Goal: Task Accomplishment & Management: Use online tool/utility

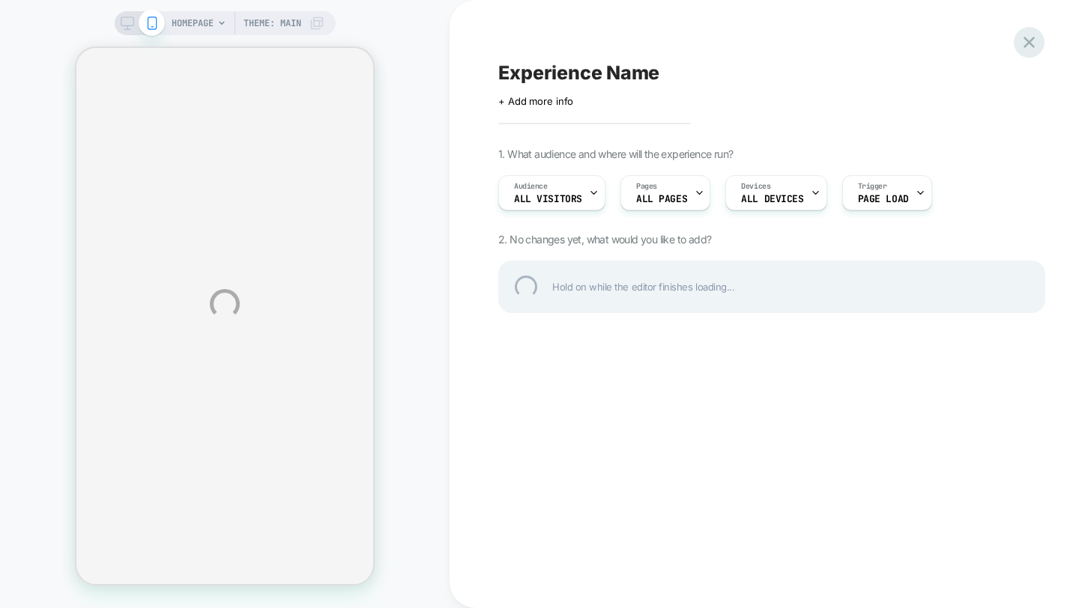
click at [1034, 46] on div at bounding box center [1029, 42] width 31 height 31
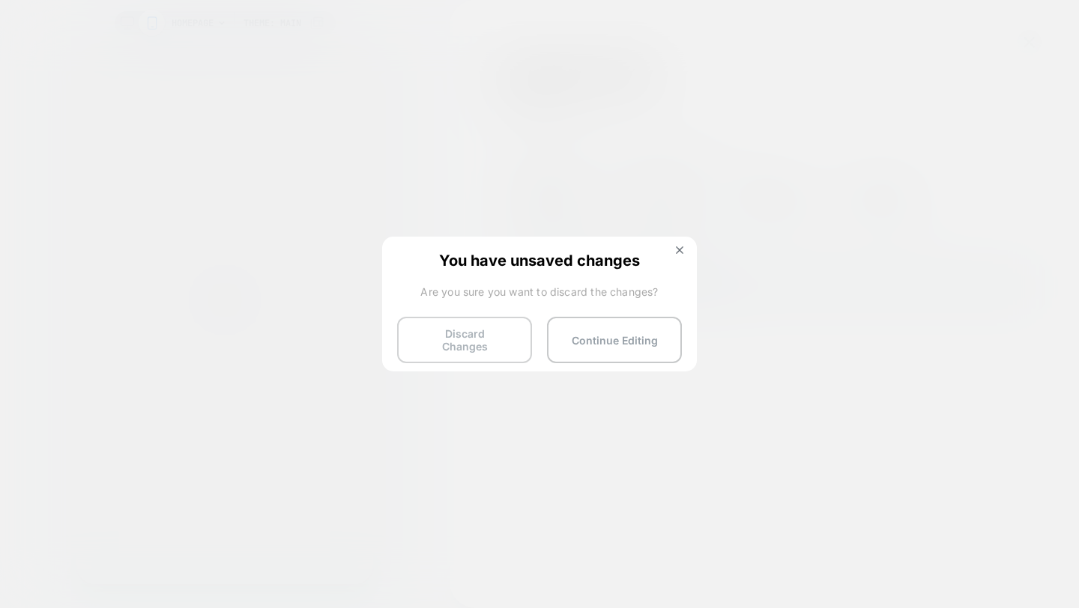
click at [496, 346] on button "Discard Changes" at bounding box center [464, 340] width 135 height 46
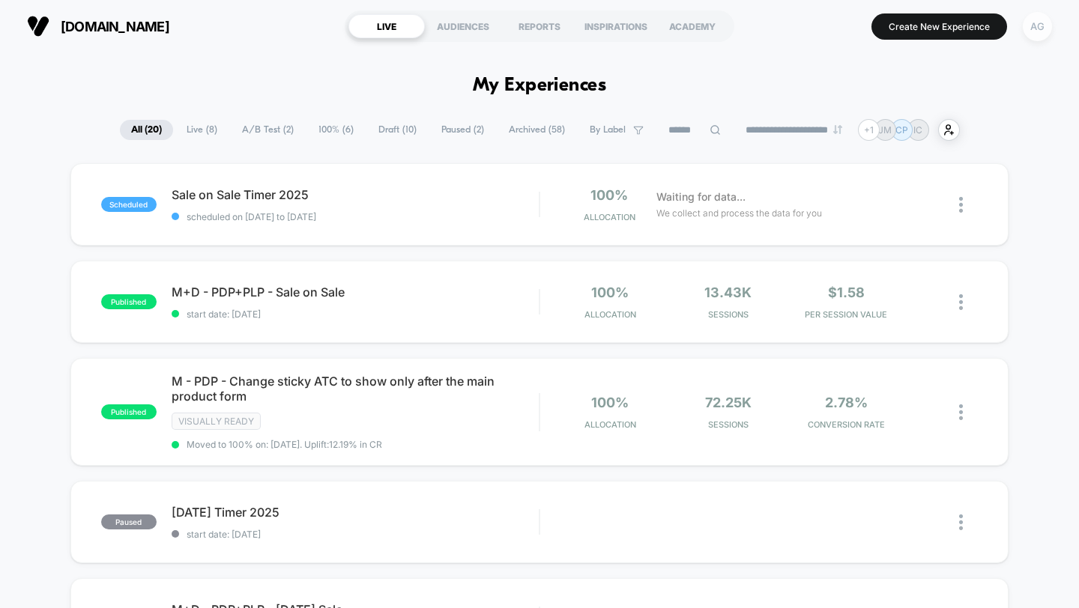
click at [1041, 34] on div "AG" at bounding box center [1037, 26] width 29 height 29
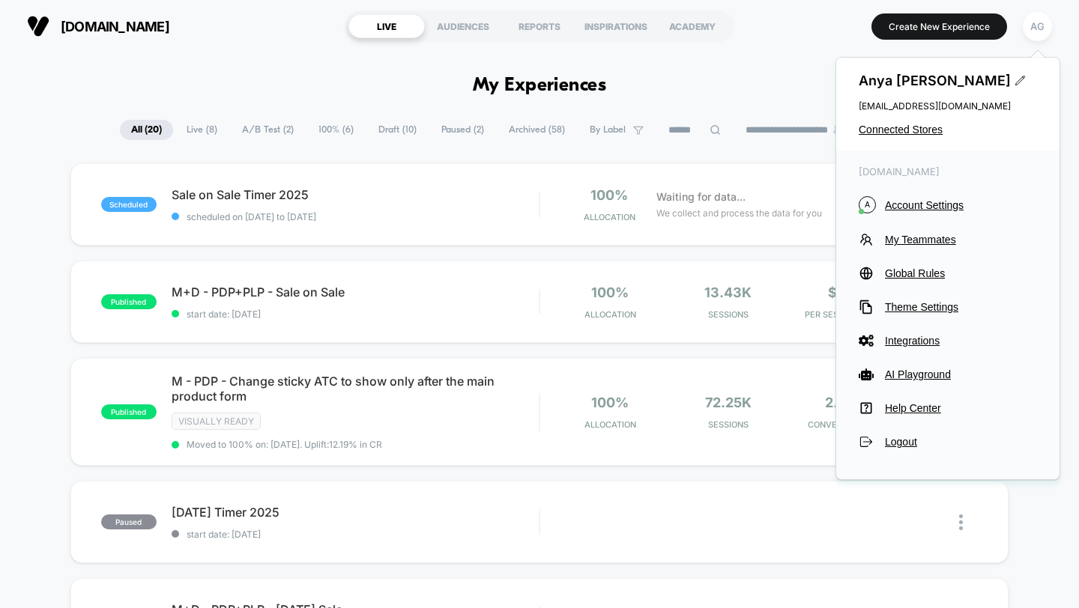
click at [910, 123] on div "[PERSON_NAME] [EMAIL_ADDRESS][DOMAIN_NAME] Connected Stores" at bounding box center [947, 104] width 223 height 93
click at [908, 128] on span "Connected Stores" at bounding box center [948, 130] width 178 height 12
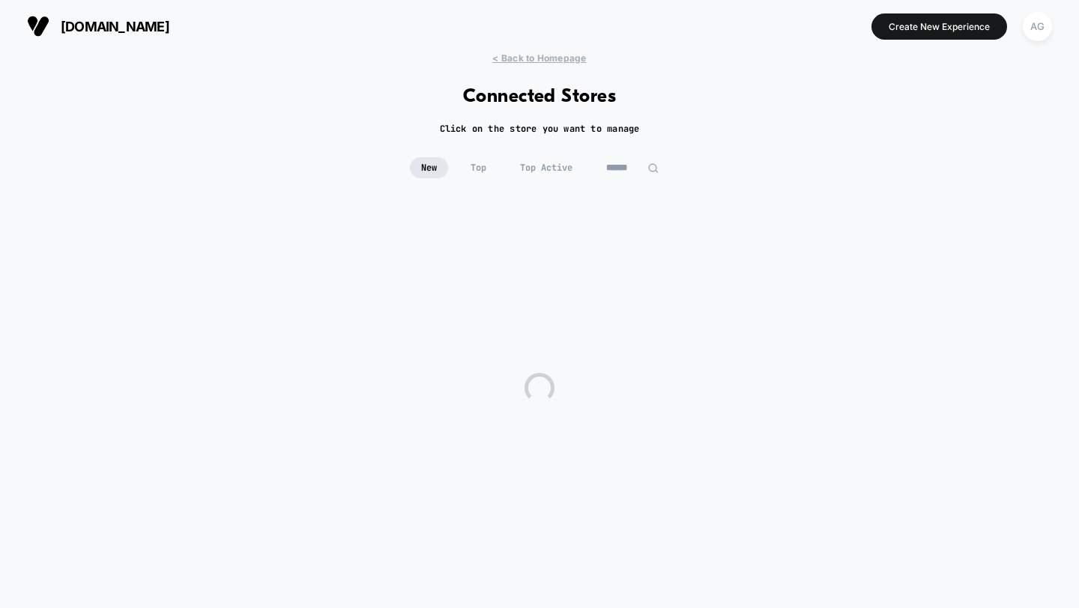
click at [629, 172] on input at bounding box center [632, 167] width 75 height 21
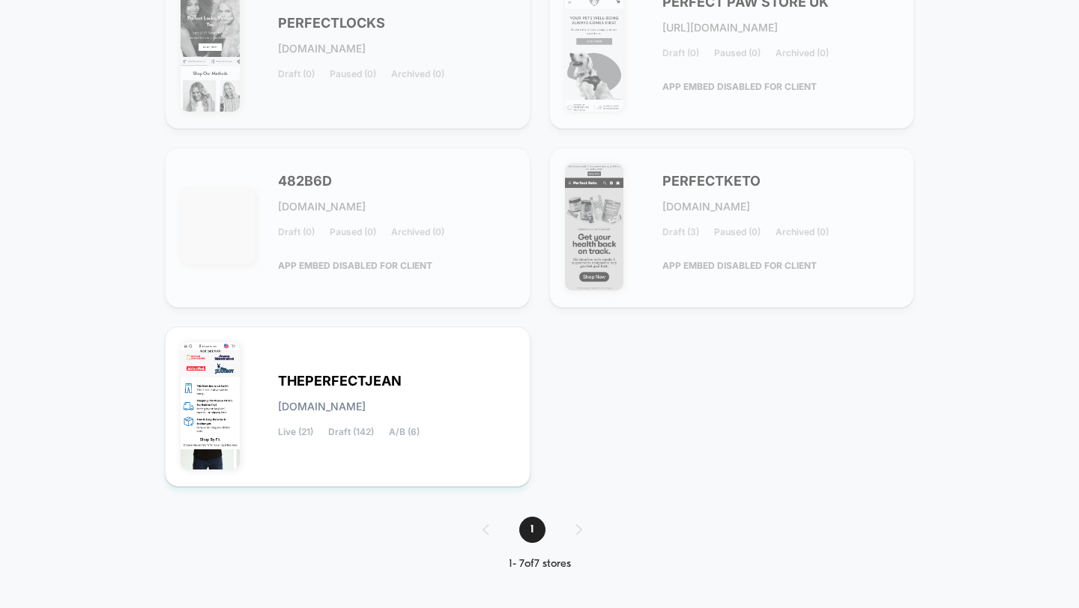
type input "******"
click at [366, 408] on span "[DOMAIN_NAME]" at bounding box center [322, 407] width 88 height 10
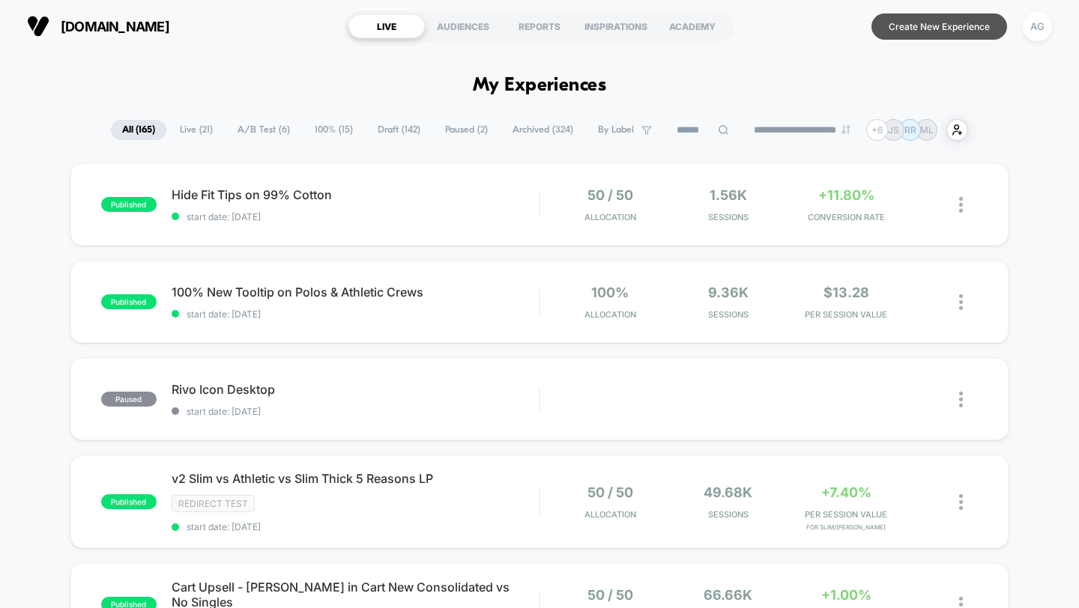
click at [922, 27] on button "Create New Experience" at bounding box center [939, 26] width 136 height 26
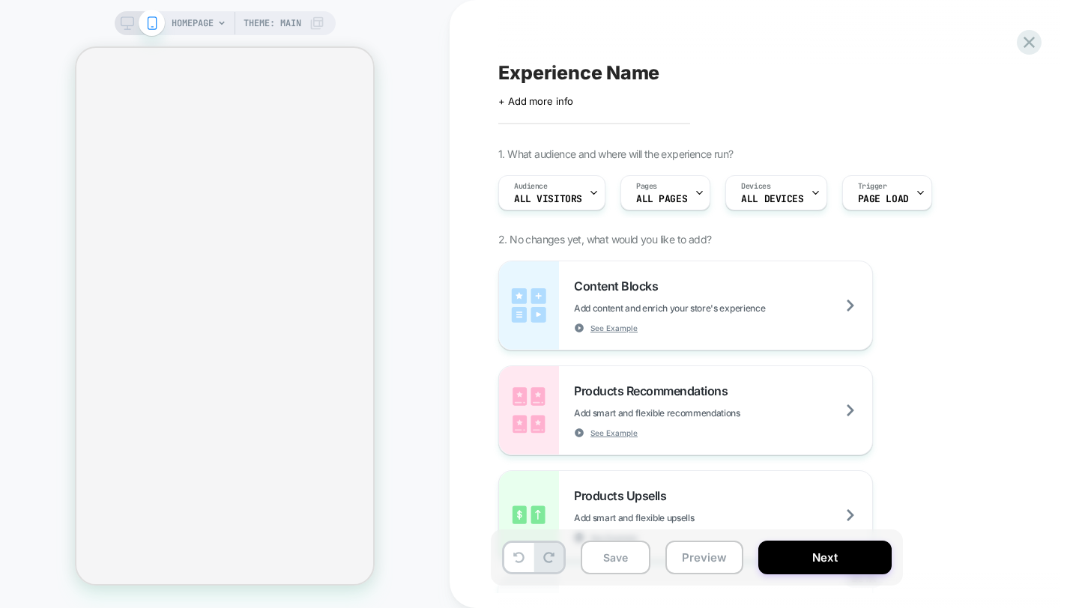
click at [217, 19] on icon at bounding box center [221, 23] width 9 height 9
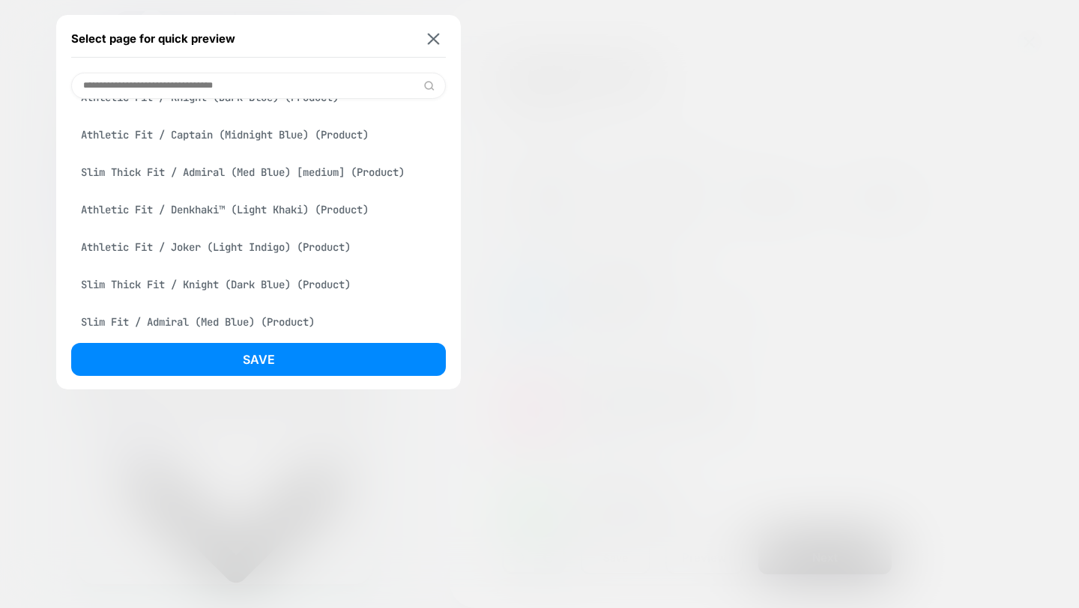
scroll to position [521, 0]
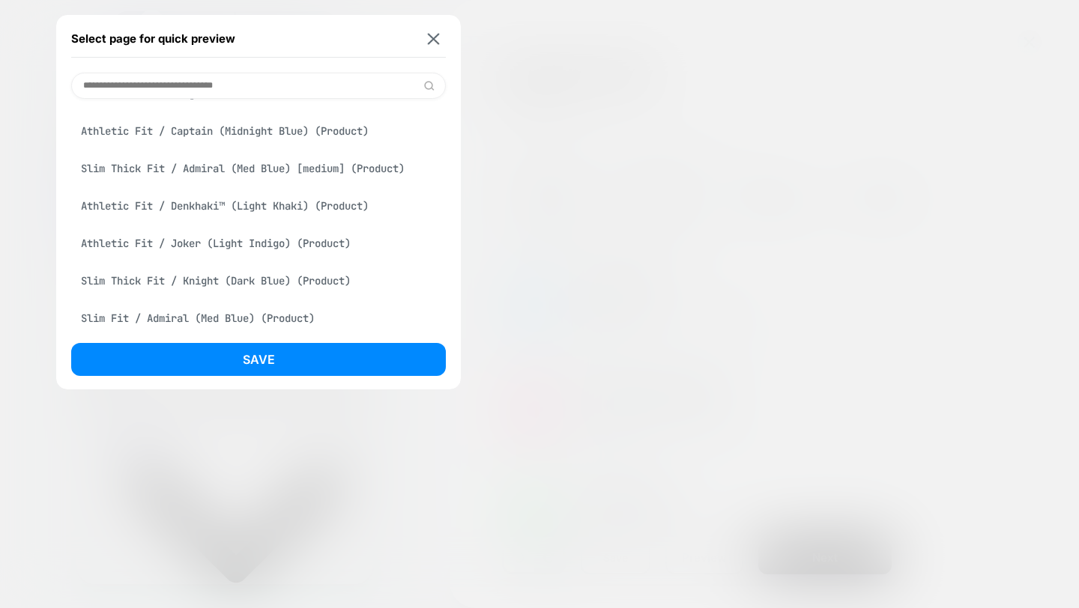
click at [166, 247] on div "Athletic Fit / Joker (Light Indigo) (Product)" at bounding box center [258, 243] width 375 height 28
click at [187, 336] on div "Select page for quick preview Athletic Fit / Joker (Light Indigo) (Product) Sli…" at bounding box center [258, 202] width 405 height 375
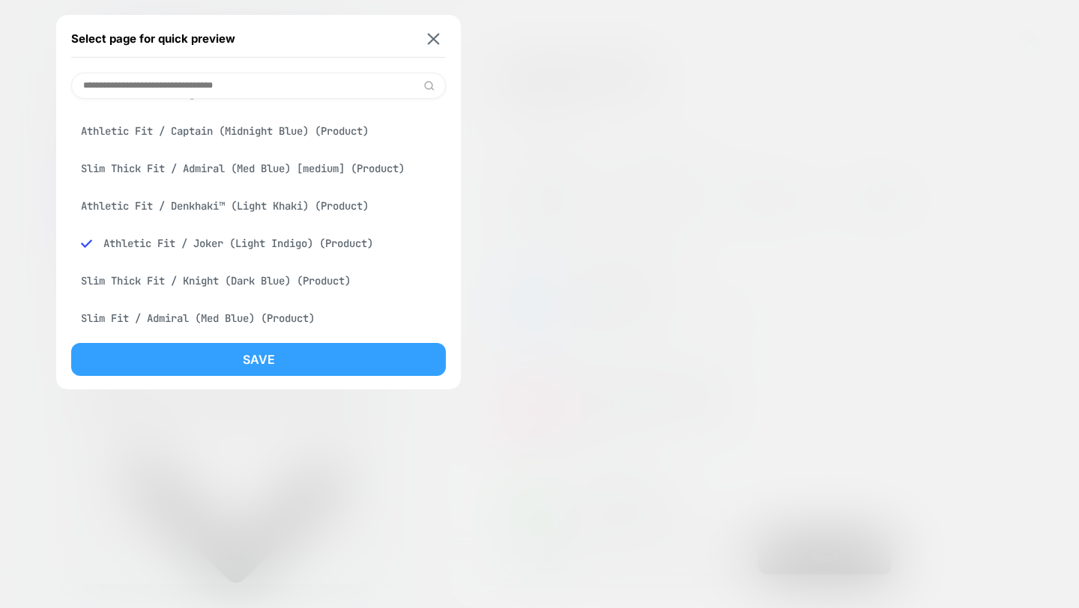
click at [187, 364] on button "Save" at bounding box center [258, 359] width 375 height 33
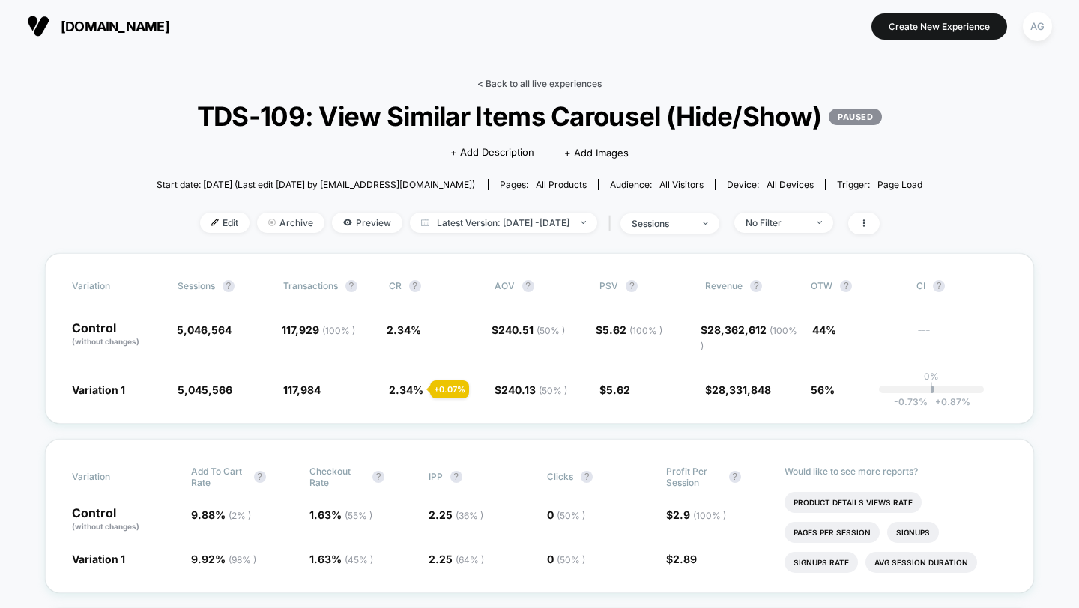
click at [545, 79] on link "< Back to all live experiences" at bounding box center [539, 83] width 124 height 11
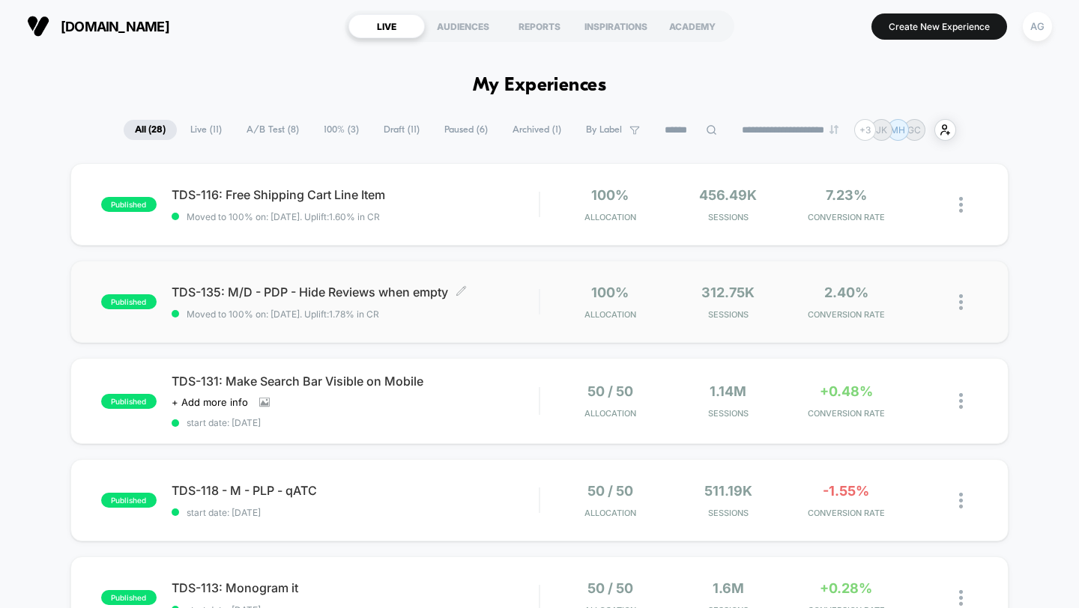
click at [467, 315] on span "Moved to 100% on: [DATE] . Uplift: 1.78% in CR" at bounding box center [356, 314] width 368 height 11
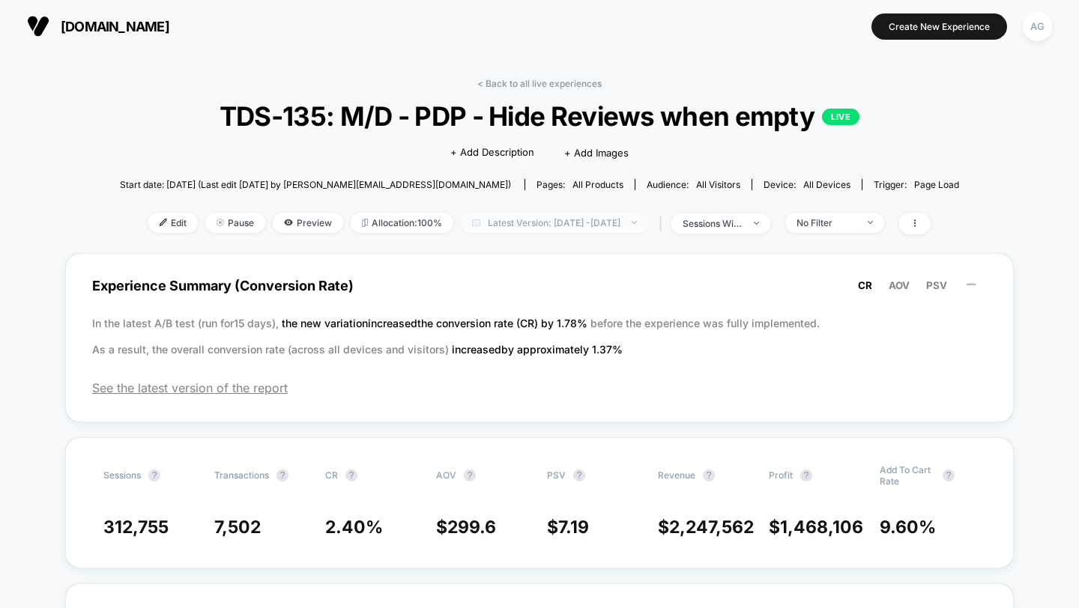
click at [564, 218] on span "Latest Version: [DATE] - [DATE]" at bounding box center [554, 223] width 187 height 20
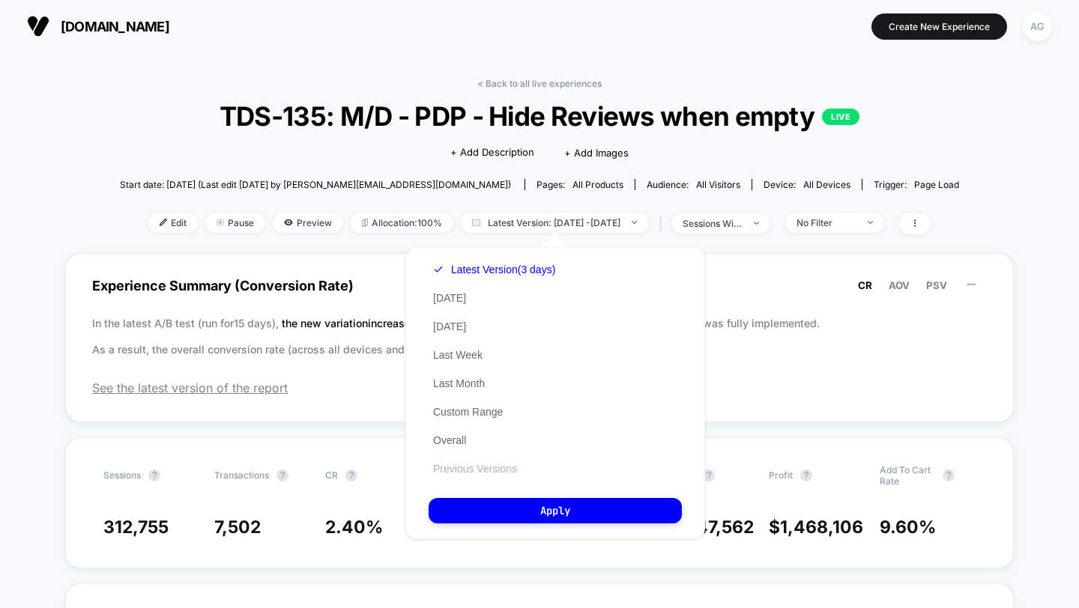
click at [495, 467] on button "Previous Versions" at bounding box center [475, 468] width 93 height 13
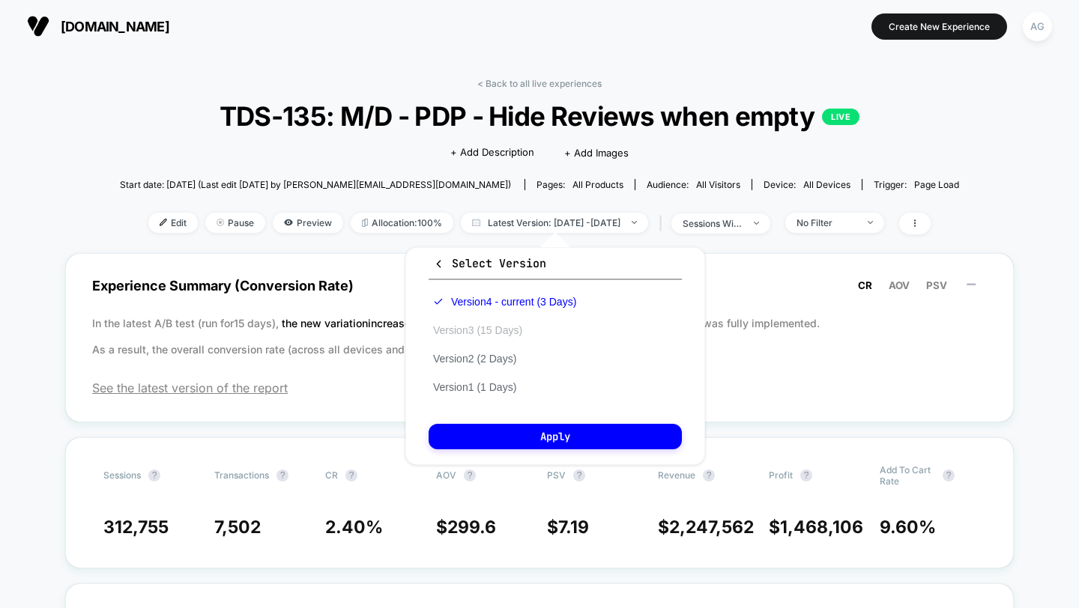
click at [494, 335] on button "Version 3 (15 Days)" at bounding box center [478, 330] width 98 height 13
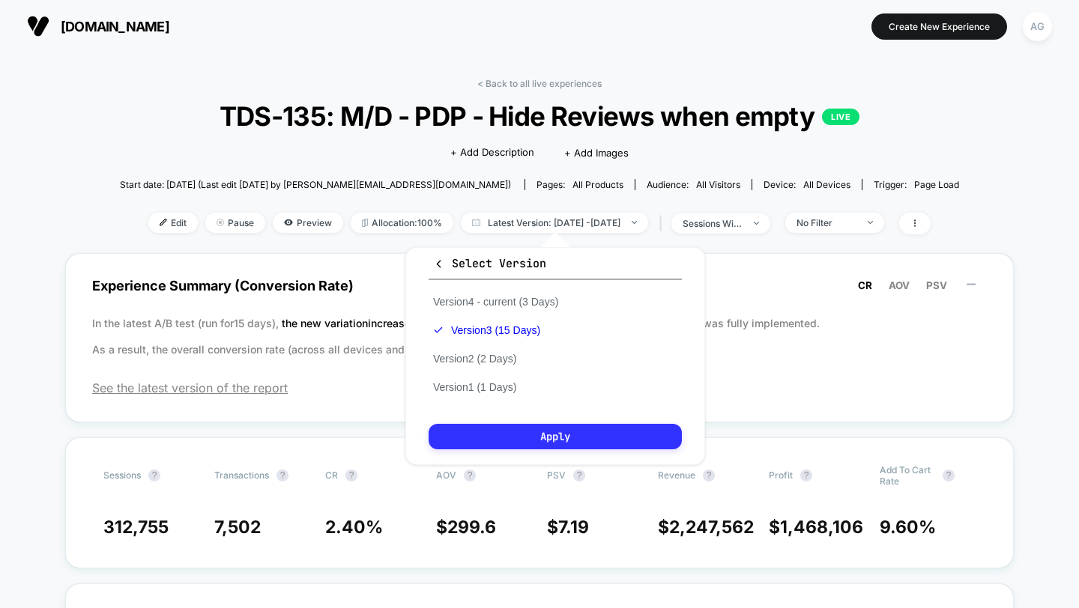
click at [527, 441] on button "Apply" at bounding box center [555, 436] width 253 height 25
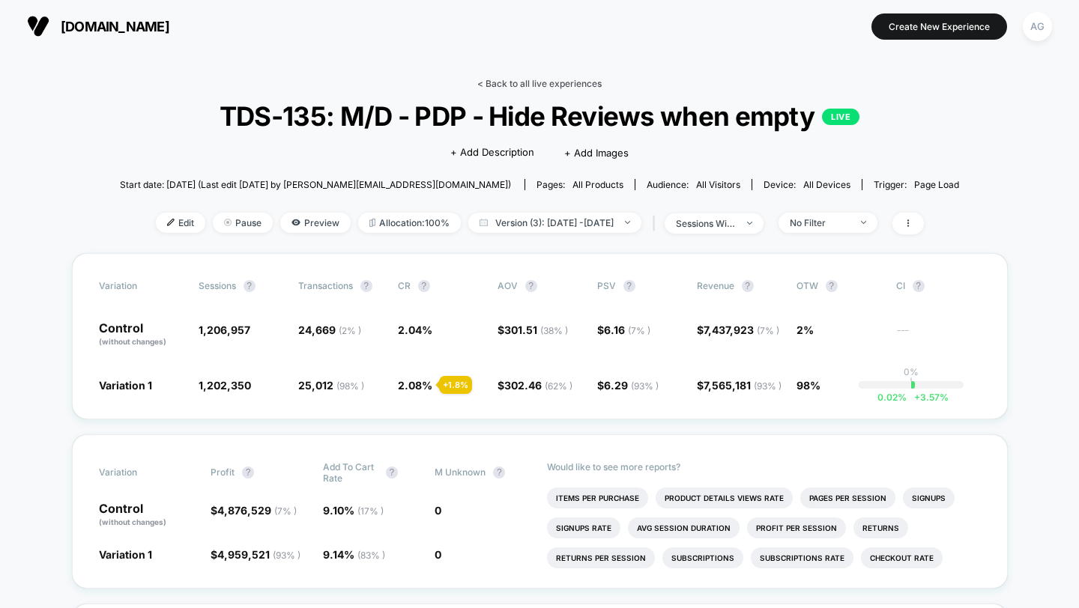
click at [581, 86] on link "< Back to all live experiences" at bounding box center [539, 83] width 124 height 11
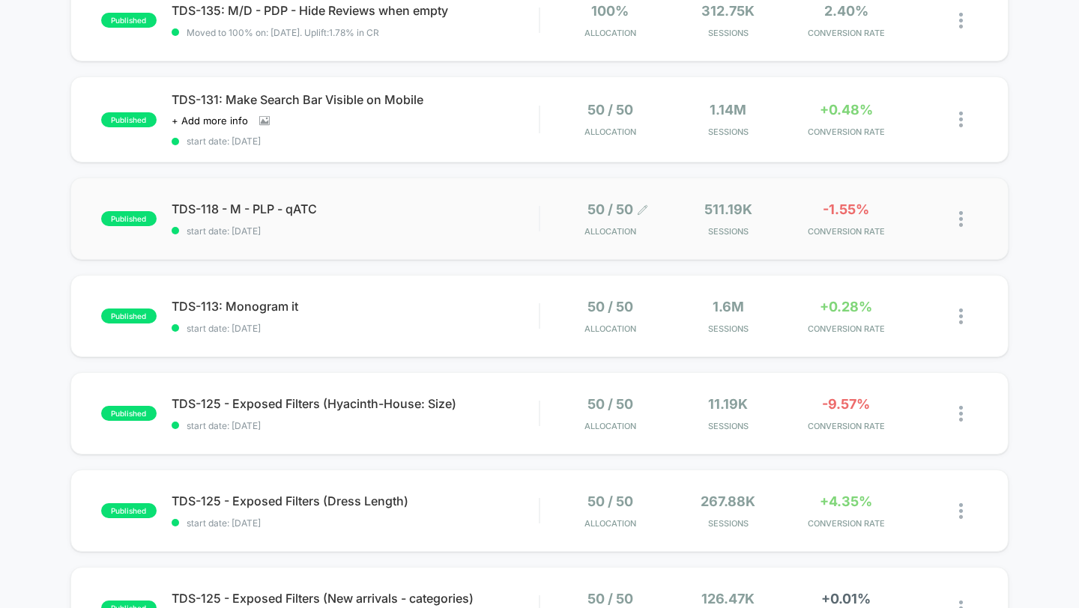
scroll to position [322, 0]
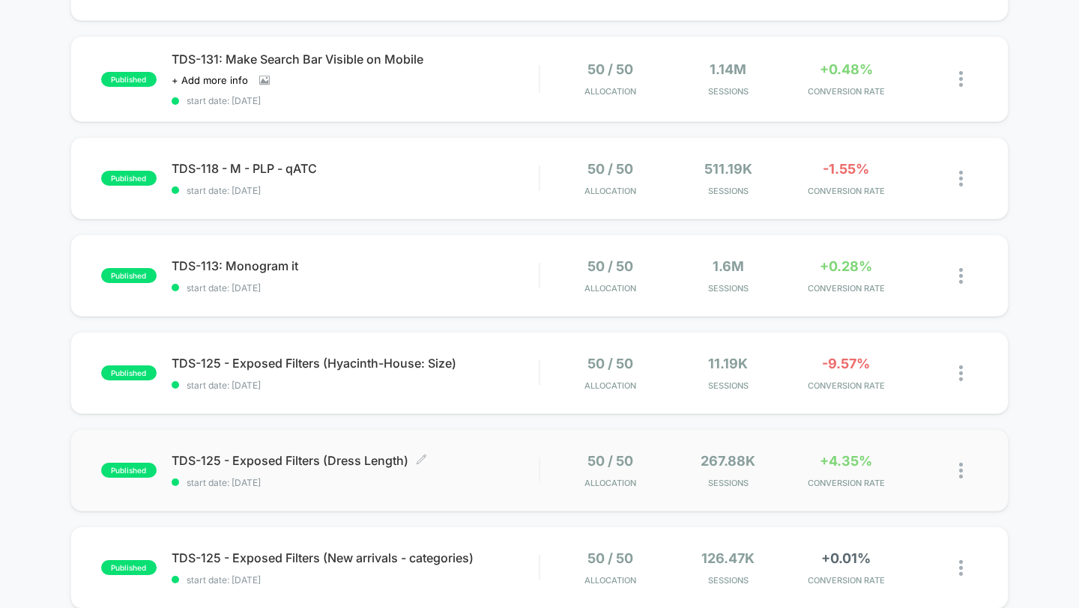
click at [480, 478] on span "start date: [DATE]" at bounding box center [356, 482] width 368 height 11
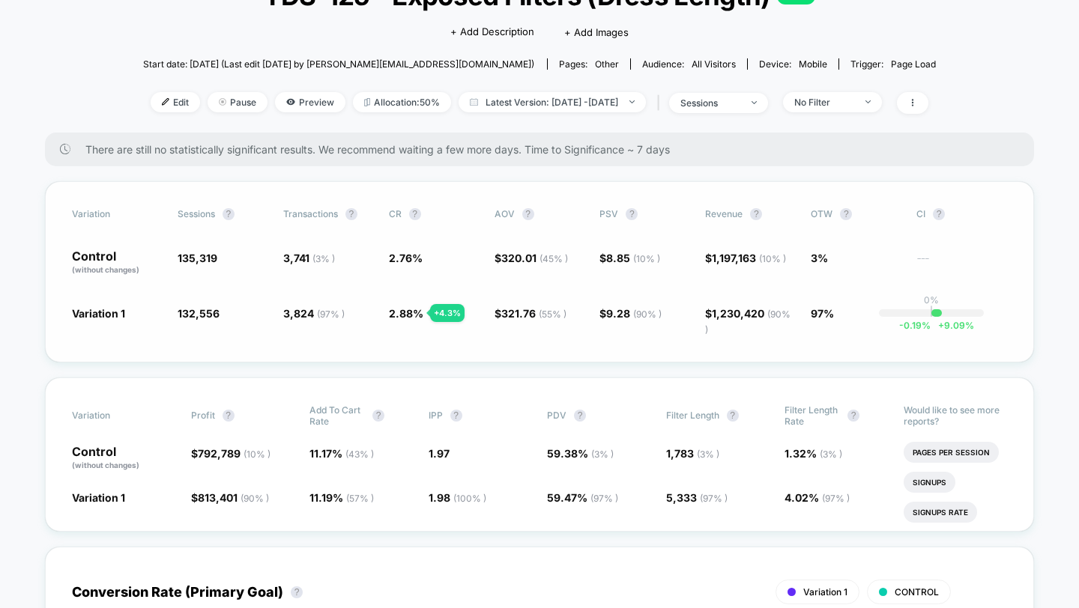
scroll to position [143, 0]
